Goal: Find contact information: Find contact information

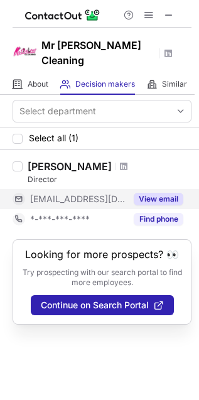
click at [164, 193] on button "View email" at bounding box center [159, 199] width 50 height 13
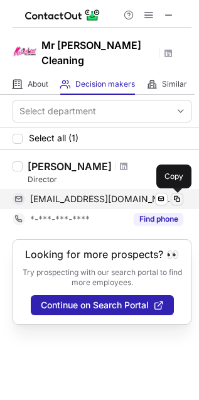
click at [179, 200] on span at bounding box center [177, 199] width 10 height 10
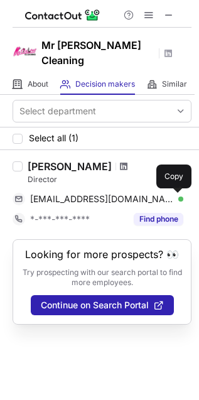
click at [120, 163] on span at bounding box center [124, 166] width 8 height 10
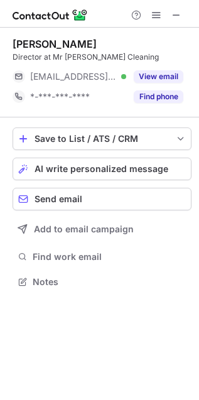
scroll to position [273, 199]
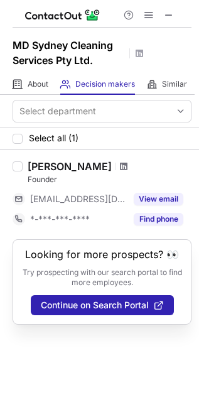
click at [127, 167] on span at bounding box center [124, 166] width 8 height 10
click at [127, 164] on span at bounding box center [124, 166] width 8 height 10
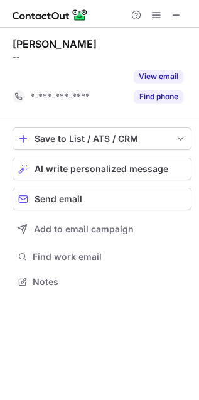
scroll to position [6, 6]
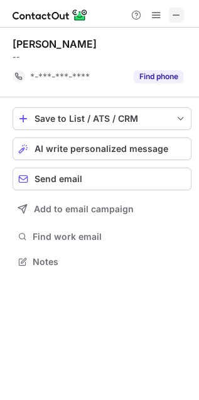
click at [178, 19] on span at bounding box center [176, 15] width 10 height 10
